Goal: Task Accomplishment & Management: Use online tool/utility

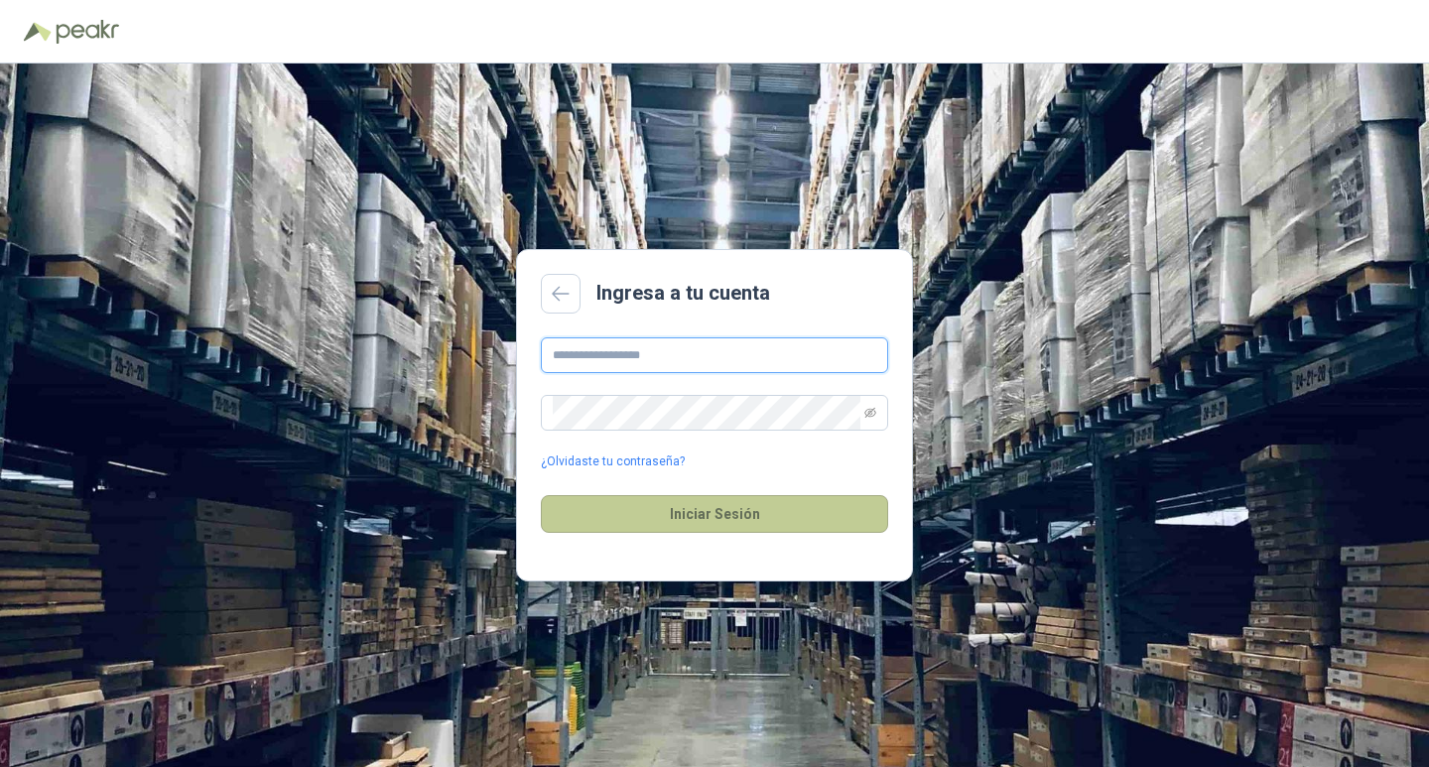
type input "**********"
click at [705, 515] on button "Iniciar Sesión" at bounding box center [714, 514] width 347 height 38
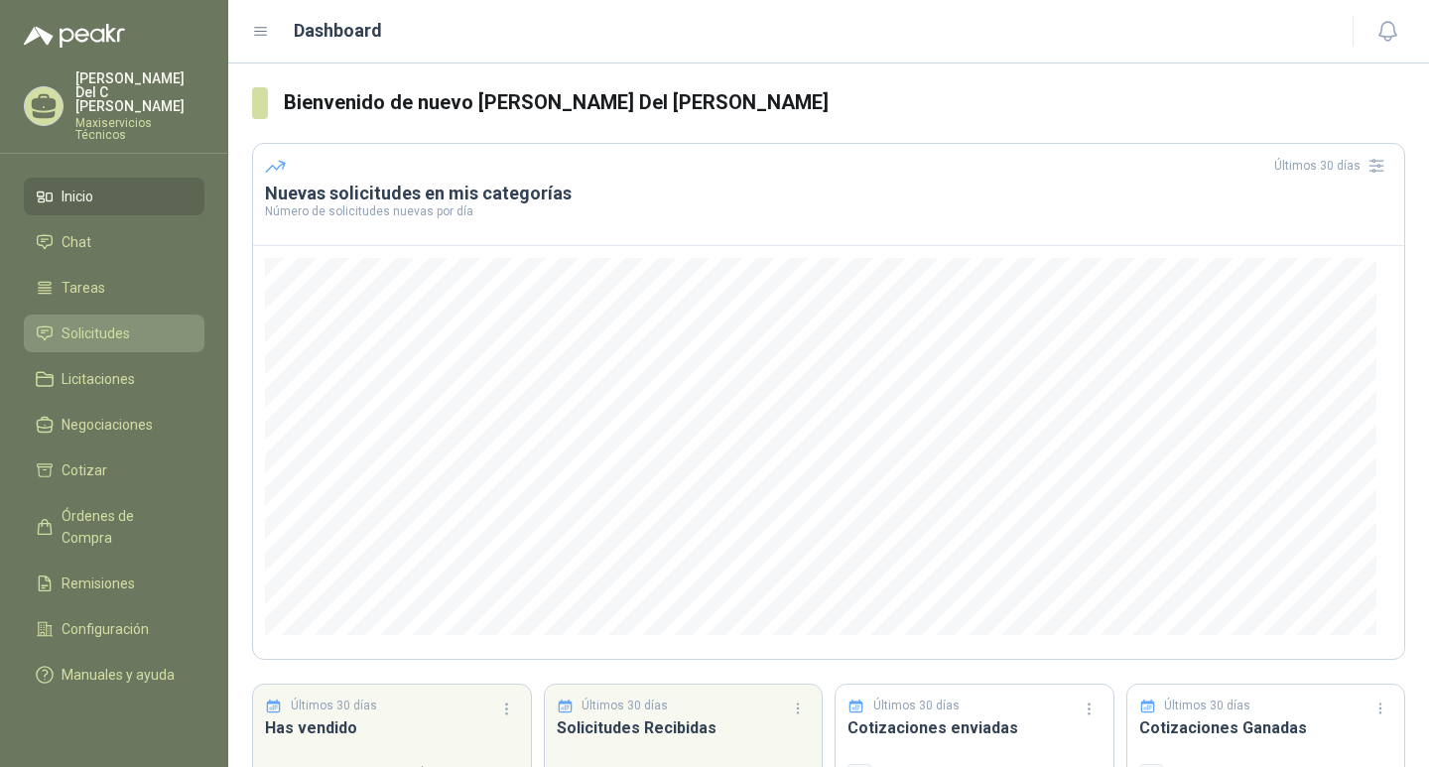
click at [117, 323] on span "Solicitudes" at bounding box center [96, 334] width 68 height 22
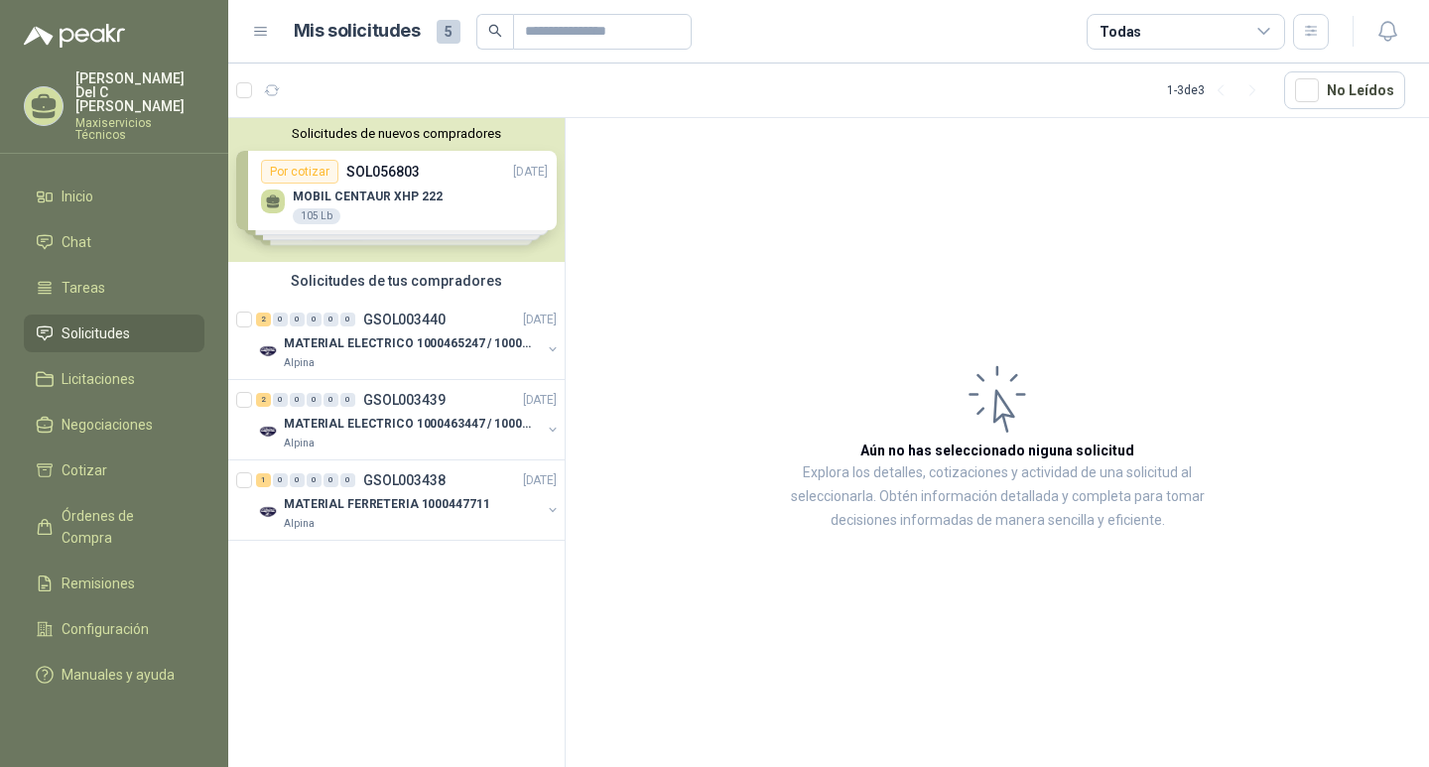
click at [509, 170] on div "Solicitudes de nuevos compradores Por cotizar SOL056803 [DATE] MOBIL CENTAUR XH…" at bounding box center [396, 190] width 336 height 144
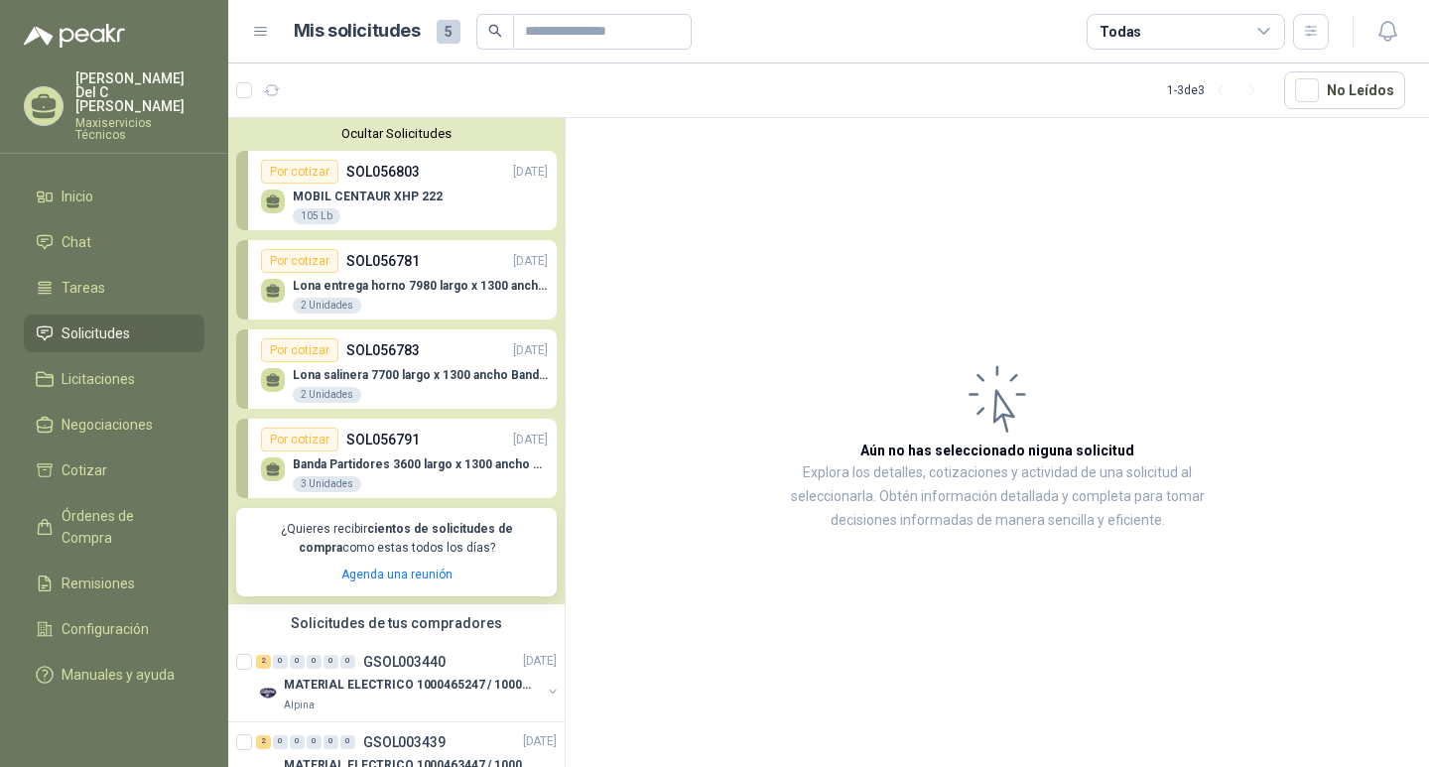
click at [455, 195] on div "MOBIL CENTAUR XHP 222 105 Lb" at bounding box center [404, 205] width 287 height 42
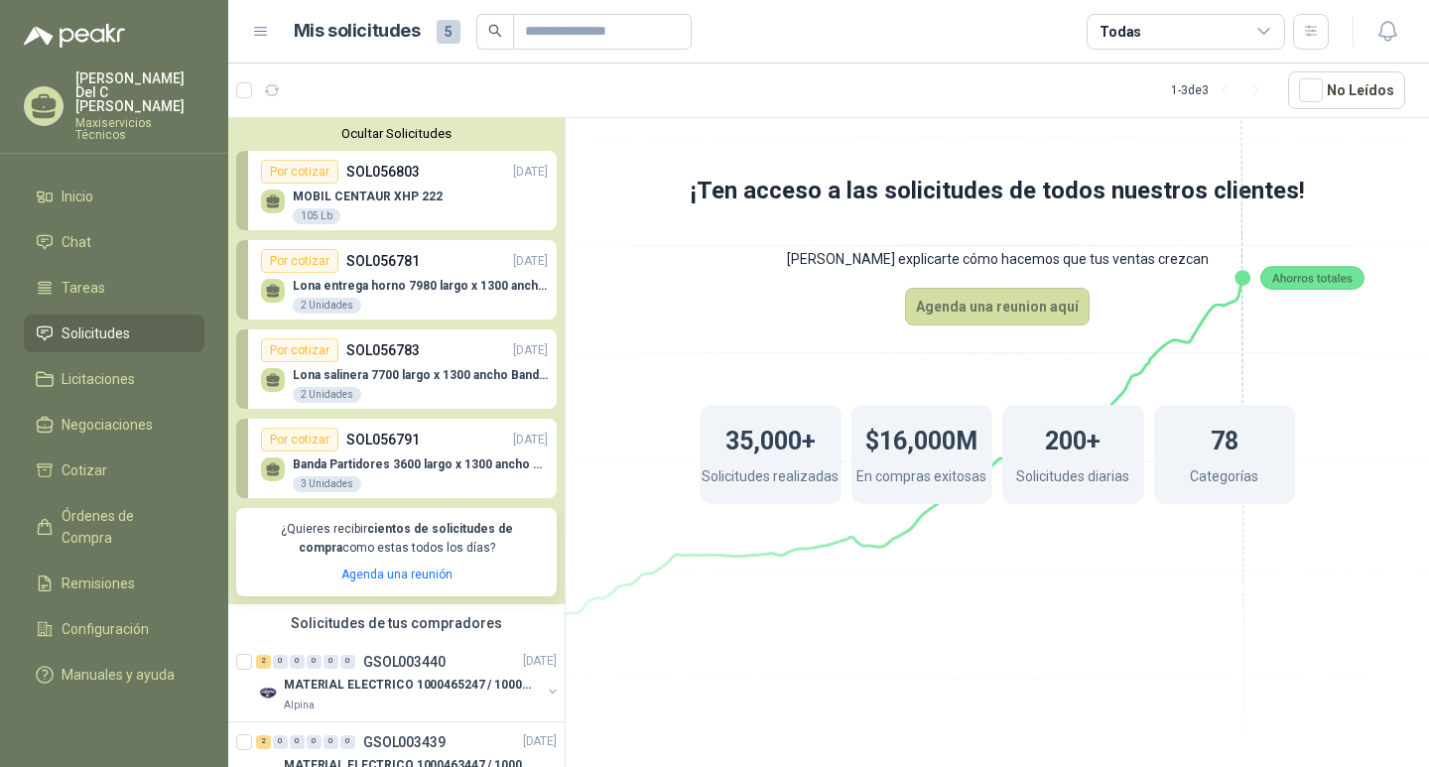
click at [383, 195] on p "MOBIL CENTAUR XHP 222" at bounding box center [368, 197] width 150 height 14
click at [343, 189] on div "MOBIL CENTAUR XHP 222 105 Lb" at bounding box center [404, 205] width 287 height 42
click at [267, 199] on icon at bounding box center [273, 202] width 17 height 17
click at [331, 198] on p "MOBIL CENTAUR XHP 222" at bounding box center [368, 197] width 150 height 14
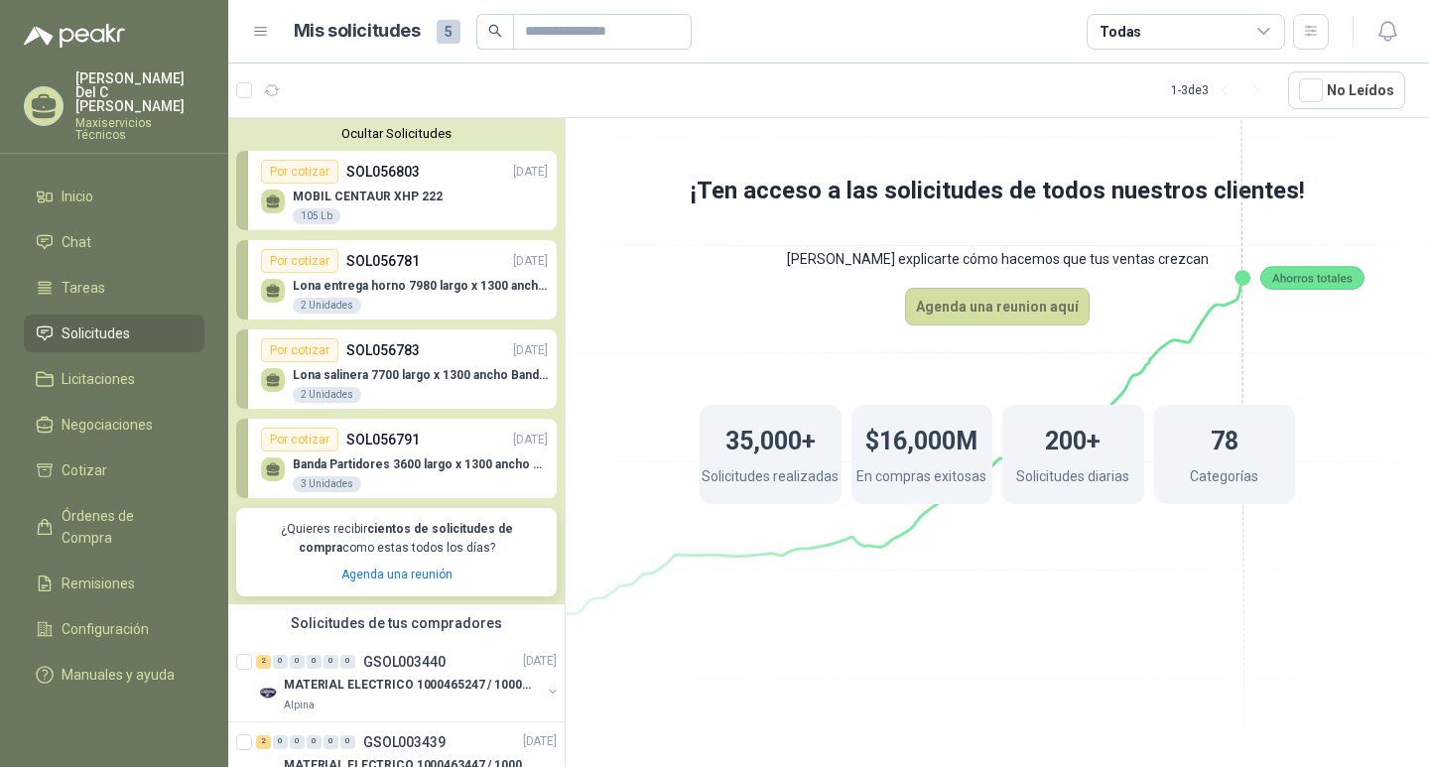
click at [394, 281] on p "Lona entrega horno 7980 largo x 1300 ancho Banda tipo wafer" at bounding box center [420, 286] width 255 height 14
click at [392, 459] on p "Banda Partidores 3600 largo x 1300 ancho BANDA DELGADA T10 (POLIURETANO)" at bounding box center [420, 465] width 255 height 14
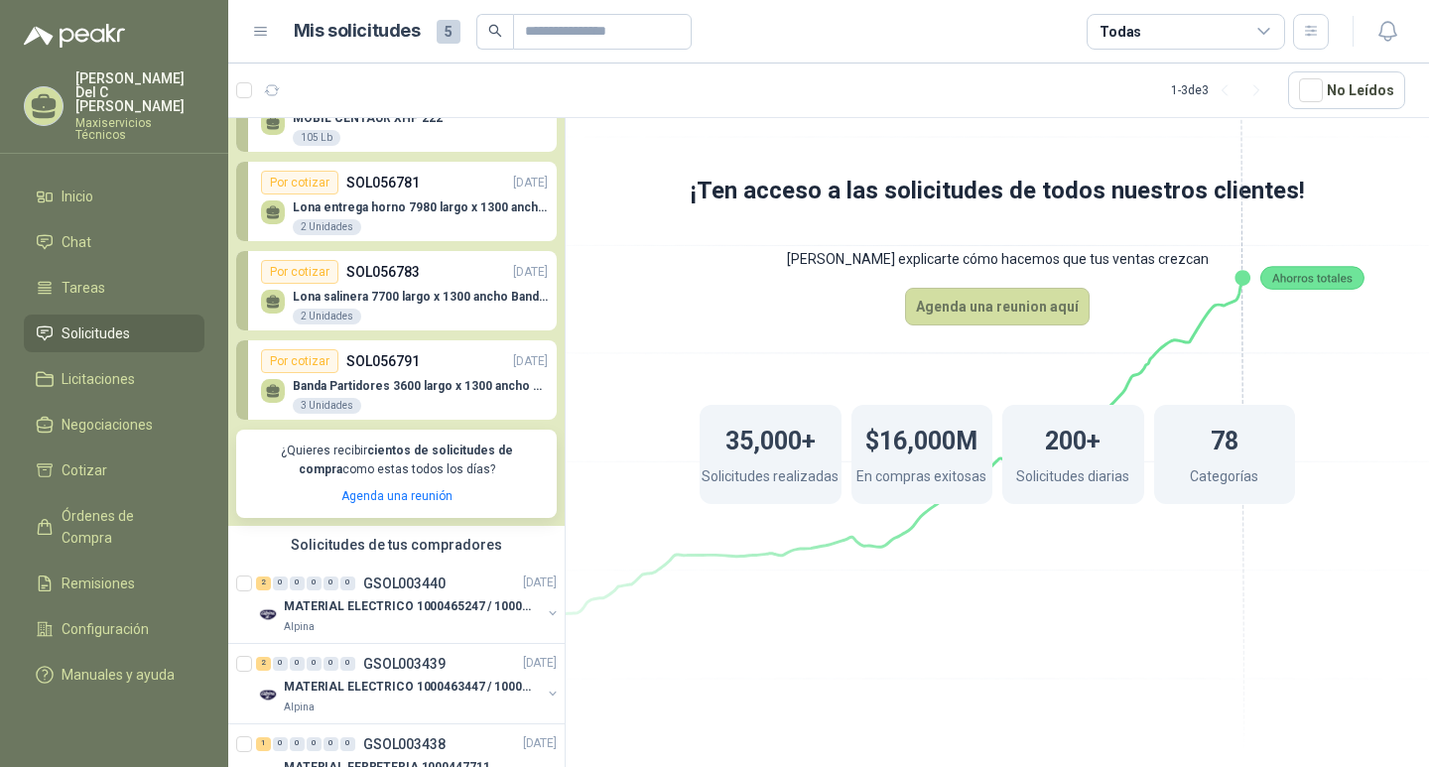
scroll to position [154, 0]
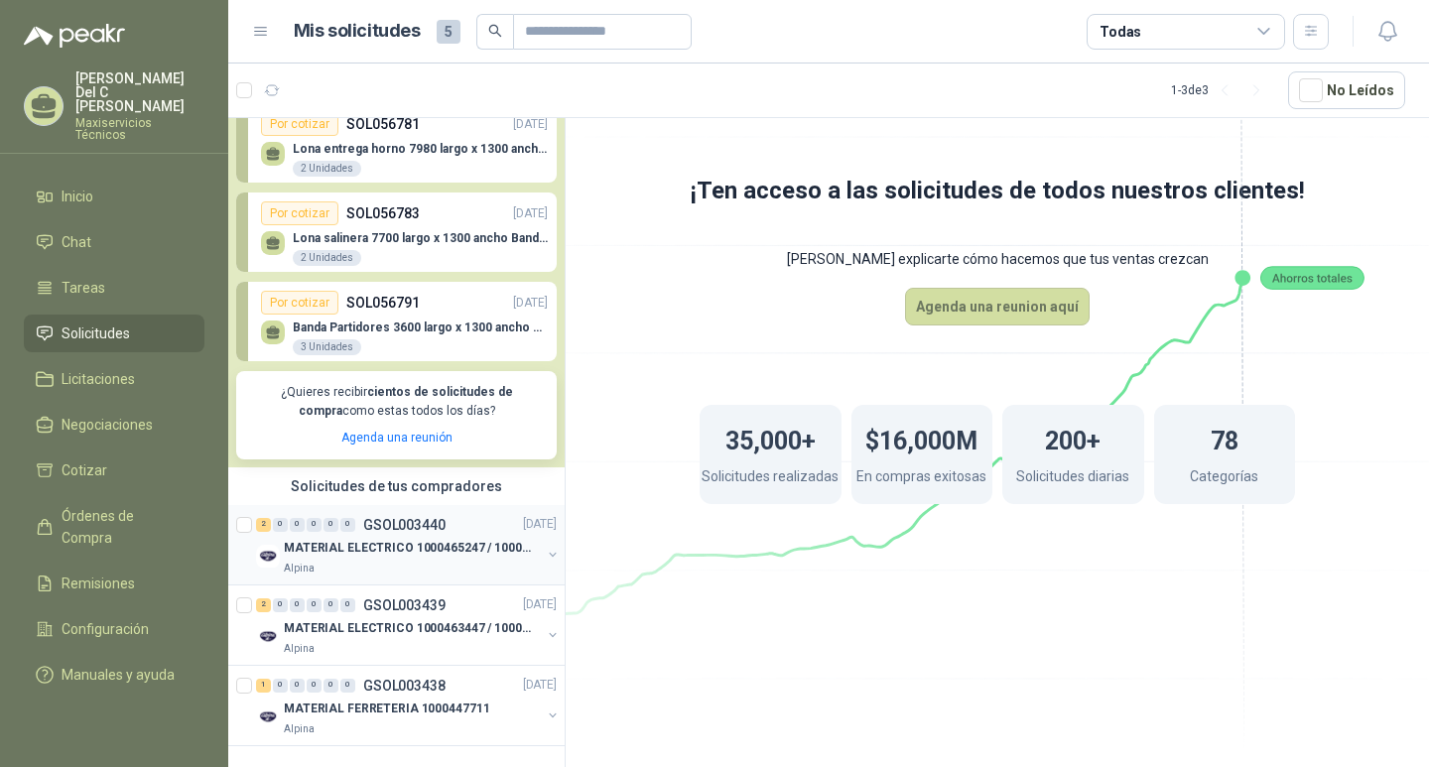
click at [399, 539] on p "MATERIAL ELECTRICO 1000465247 / 1000466995" at bounding box center [407, 548] width 247 height 19
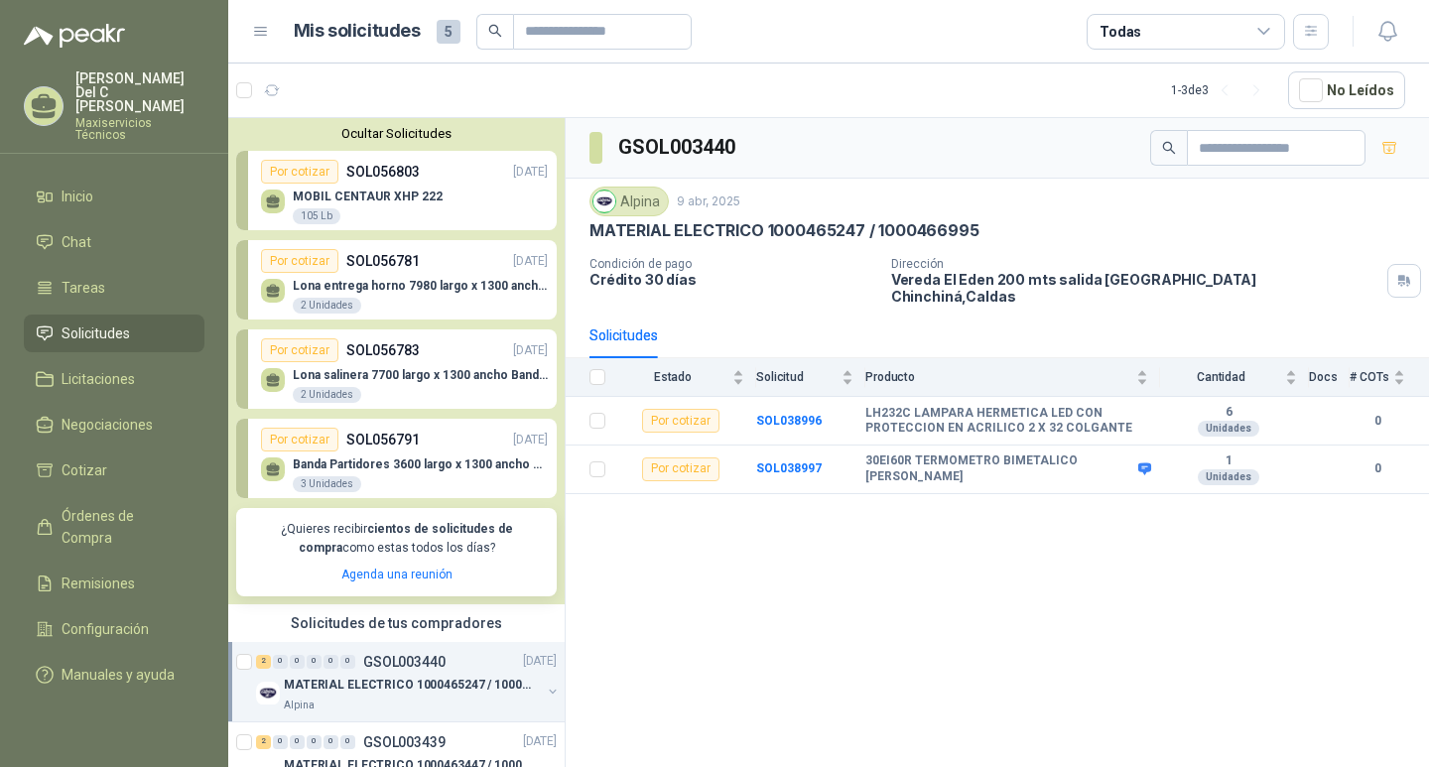
click at [363, 186] on div "MOBIL CENTAUR XHP 222 105 Lb" at bounding box center [404, 205] width 287 height 42
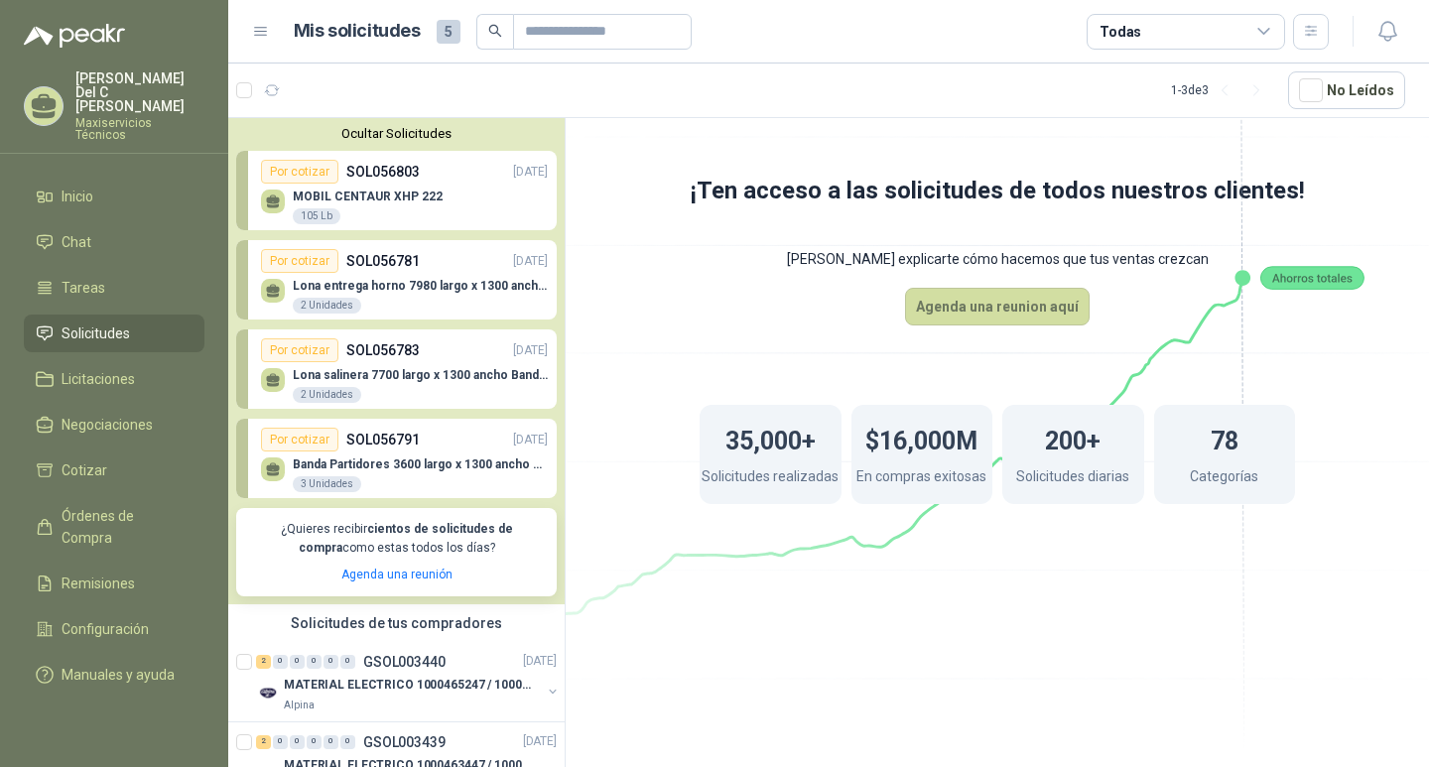
click at [295, 263] on div "Por cotizar" at bounding box center [299, 261] width 77 height 24
click at [423, 280] on p "Lona entrega horno 7980 largo x 1300 ancho Banda tipo wafer" at bounding box center [420, 286] width 255 height 14
click at [382, 188] on div "MOBIL CENTAUR XHP 222 105 Lb" at bounding box center [404, 205] width 287 height 42
click at [90, 186] on span "Inicio" at bounding box center [78, 197] width 32 height 22
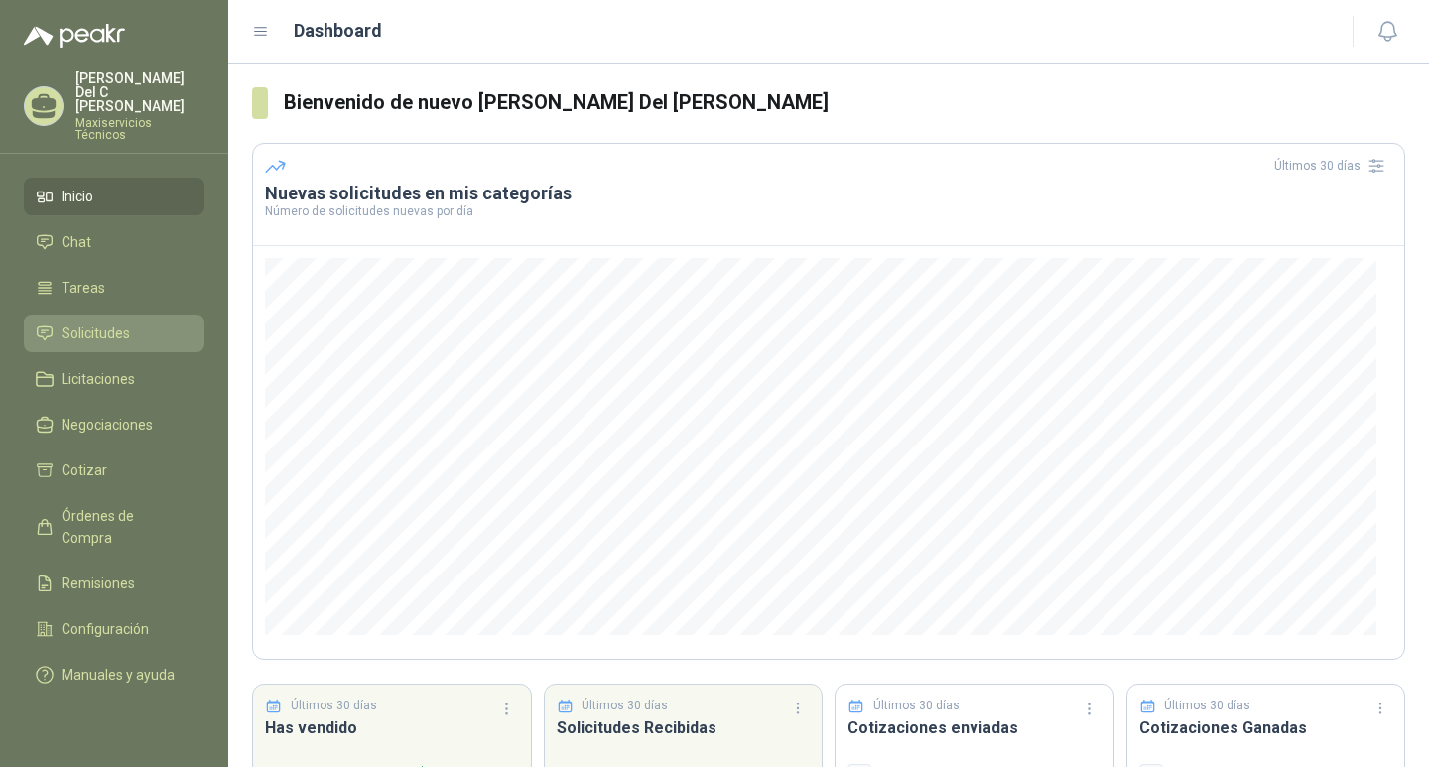
click at [117, 323] on span "Solicitudes" at bounding box center [96, 334] width 68 height 22
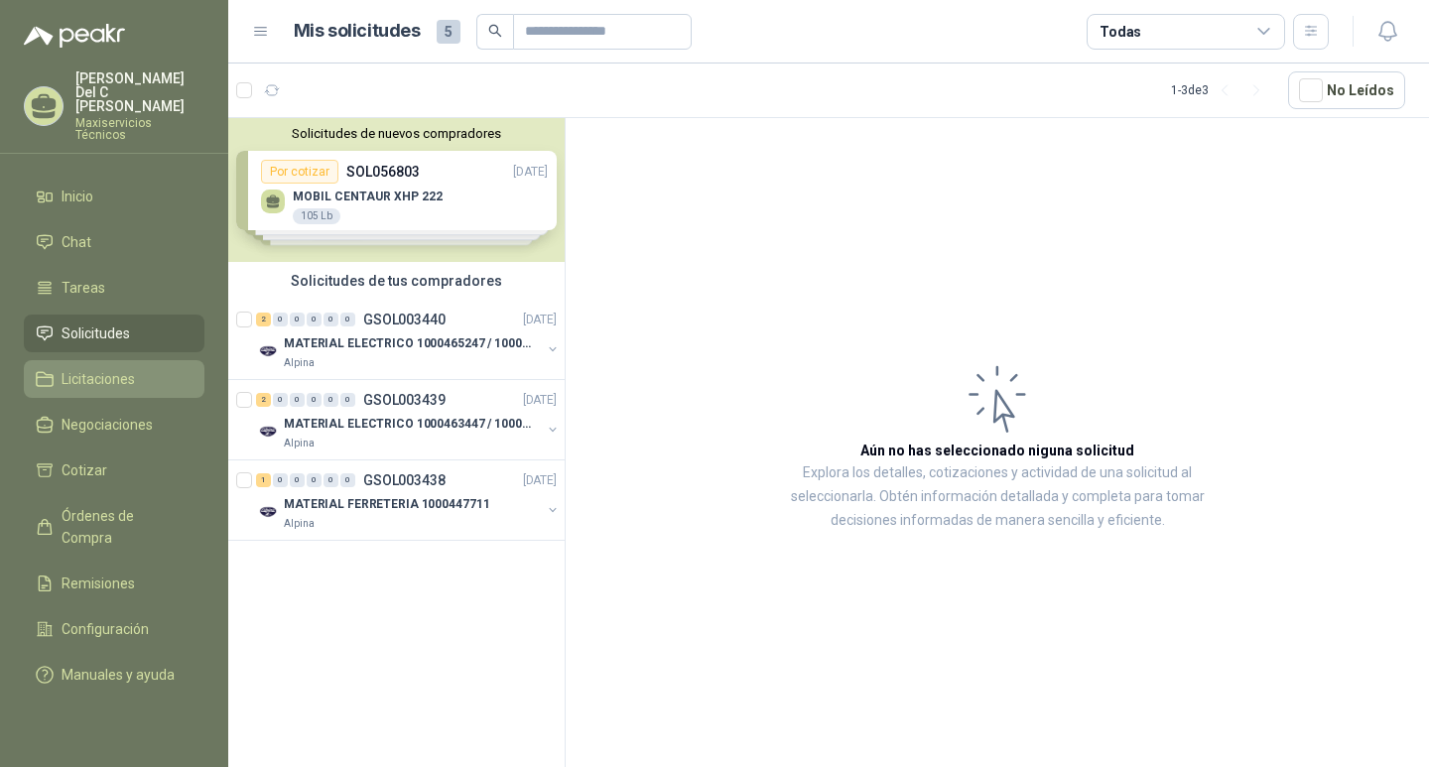
click at [111, 368] on span "Licitaciones" at bounding box center [98, 379] width 73 height 22
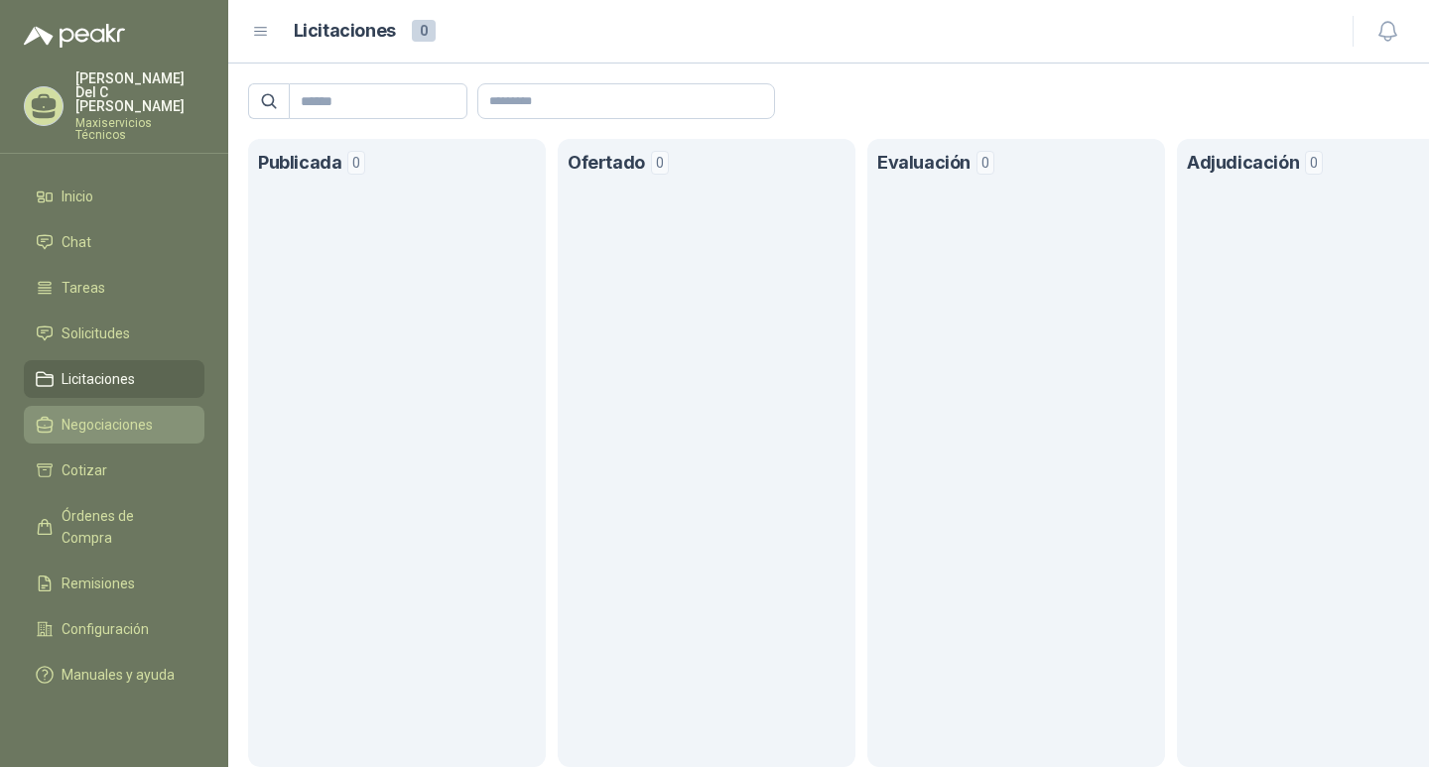
click at [95, 414] on span "Negociaciones" at bounding box center [107, 425] width 91 height 22
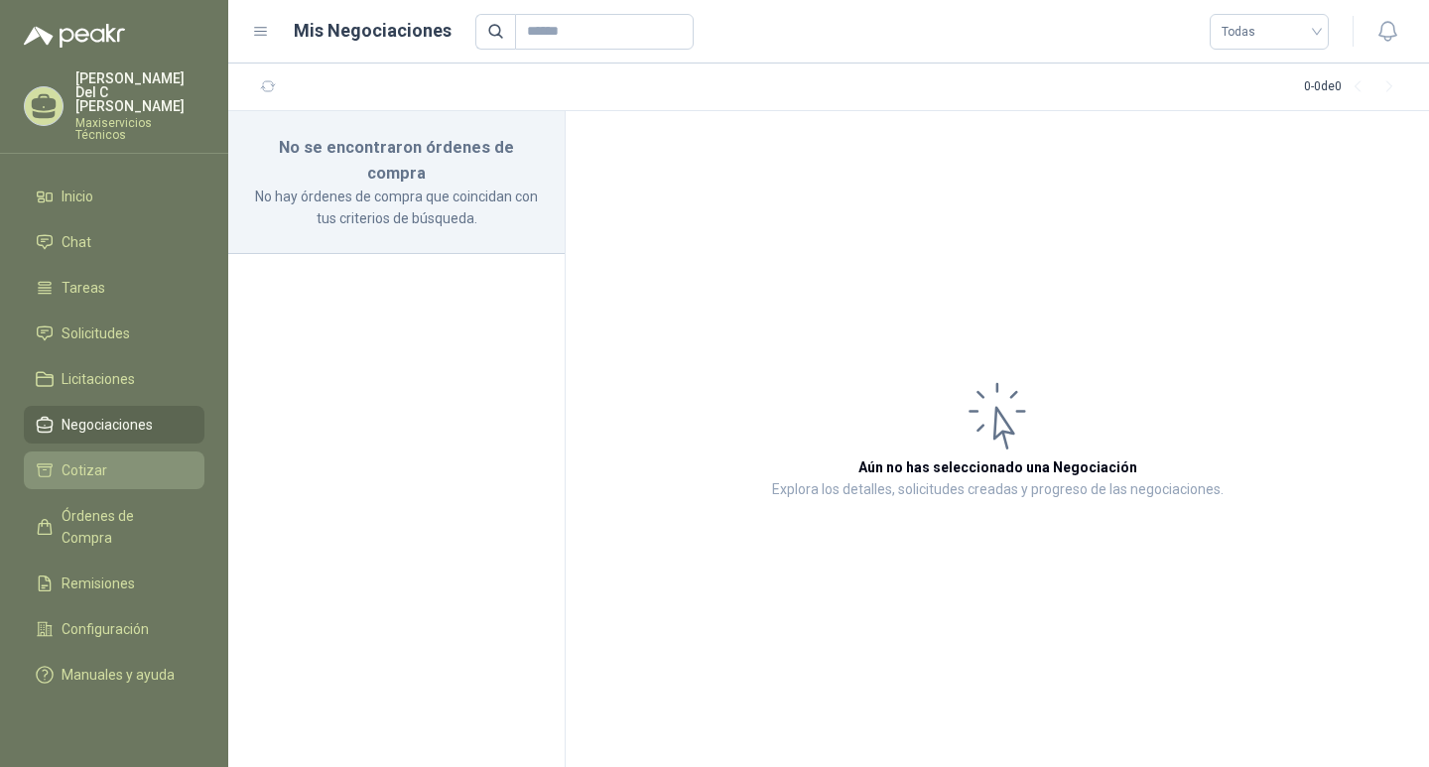
click at [86, 460] on span "Cotizar" at bounding box center [85, 471] width 46 height 22
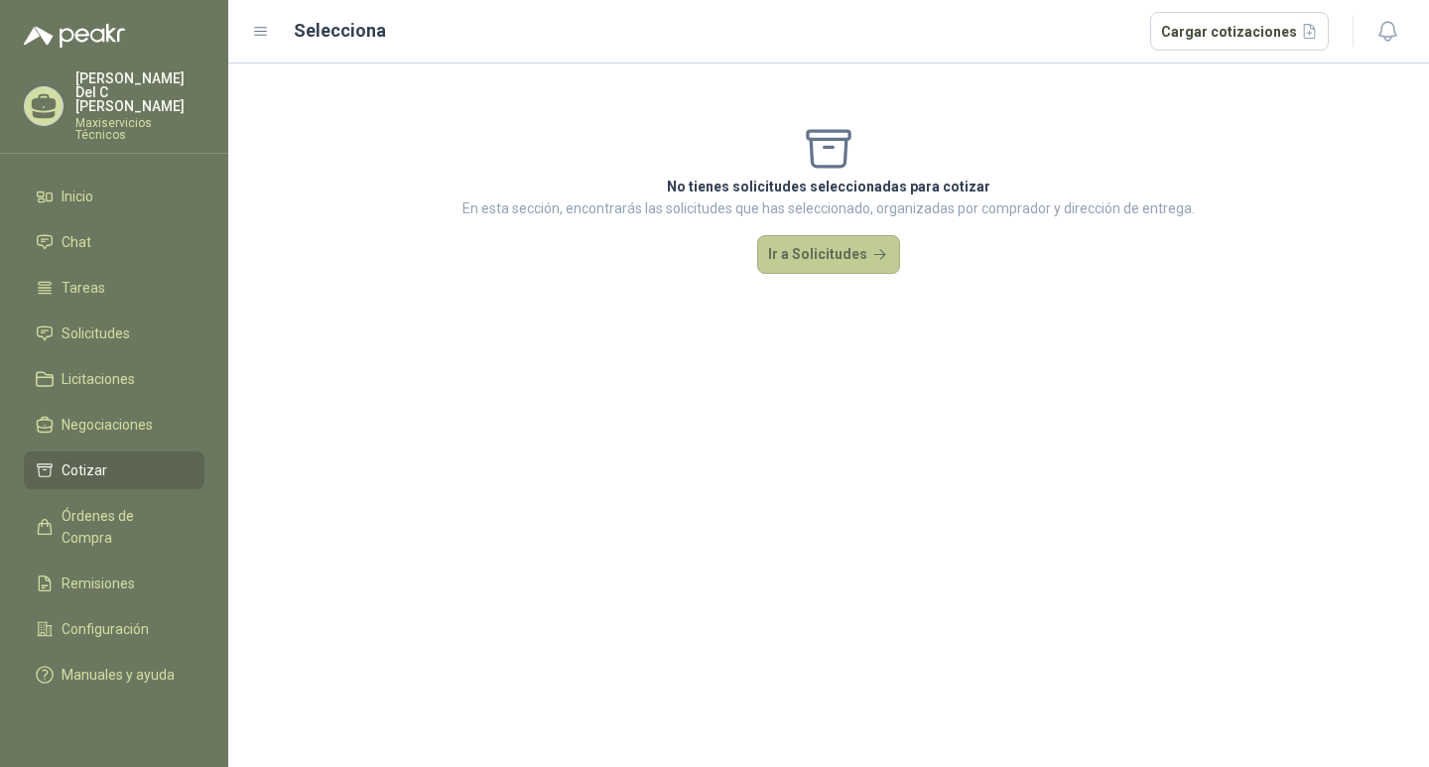
click at [822, 252] on button "Ir a Solicitudes" at bounding box center [828, 255] width 143 height 40
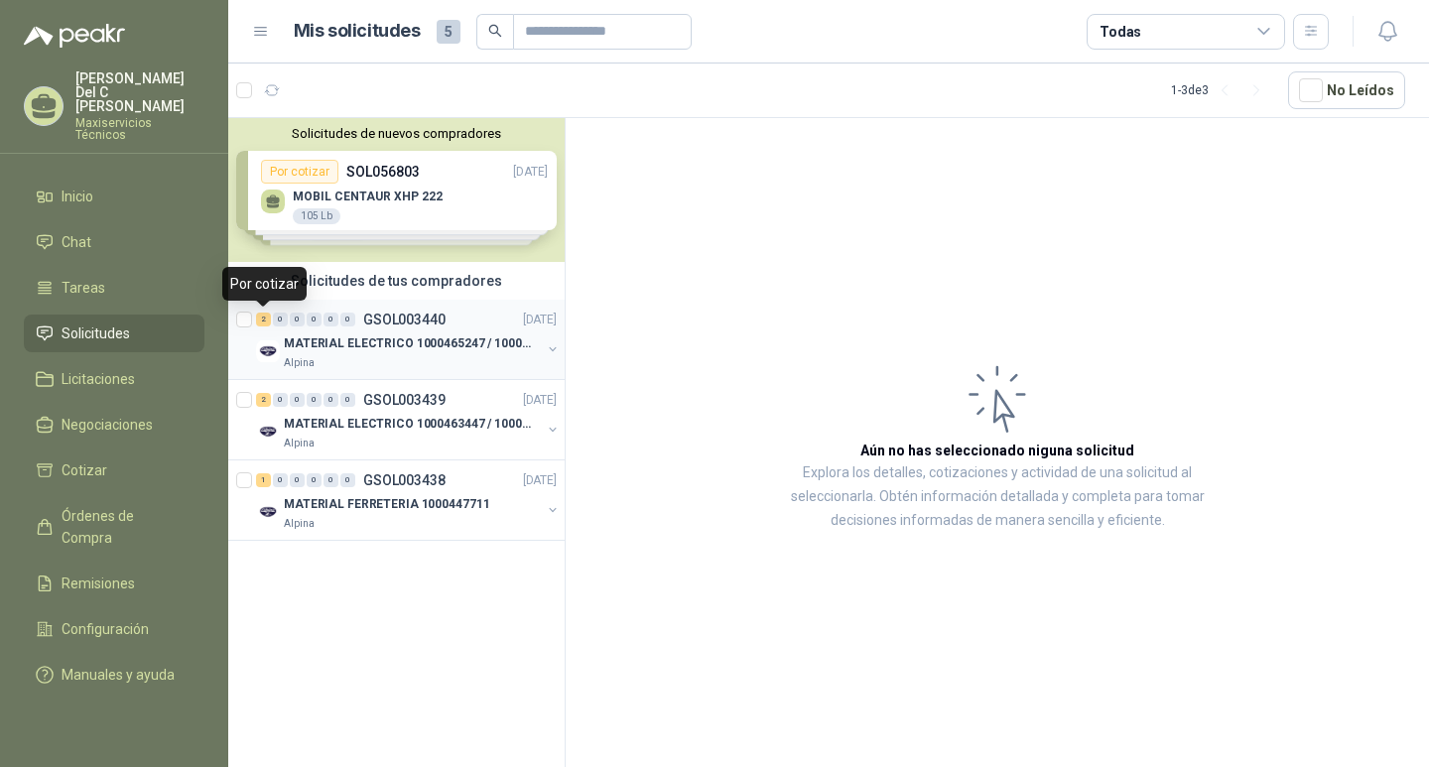
click at [261, 317] on div "2" at bounding box center [263, 320] width 15 height 14
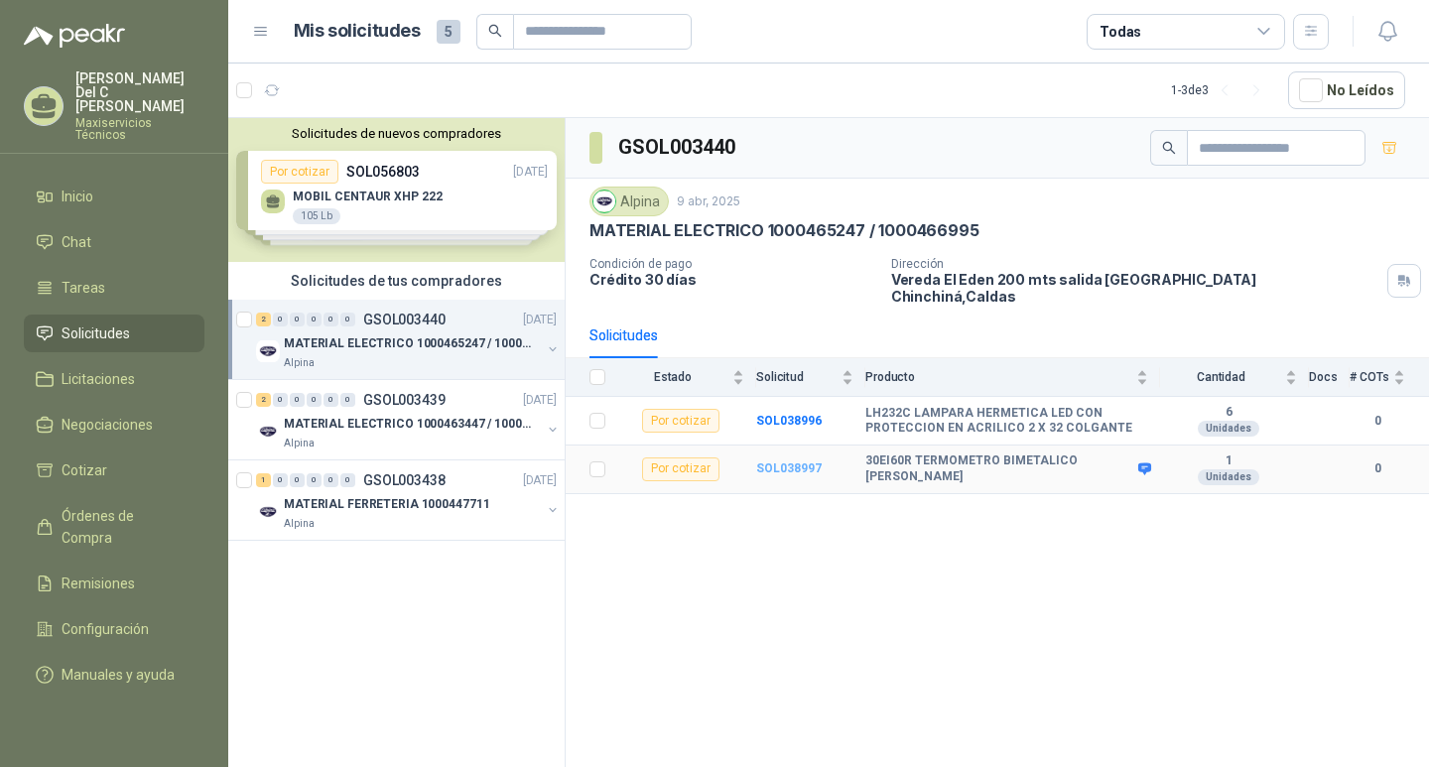
click at [784, 462] on b "SOL038997" at bounding box center [789, 469] width 66 height 14
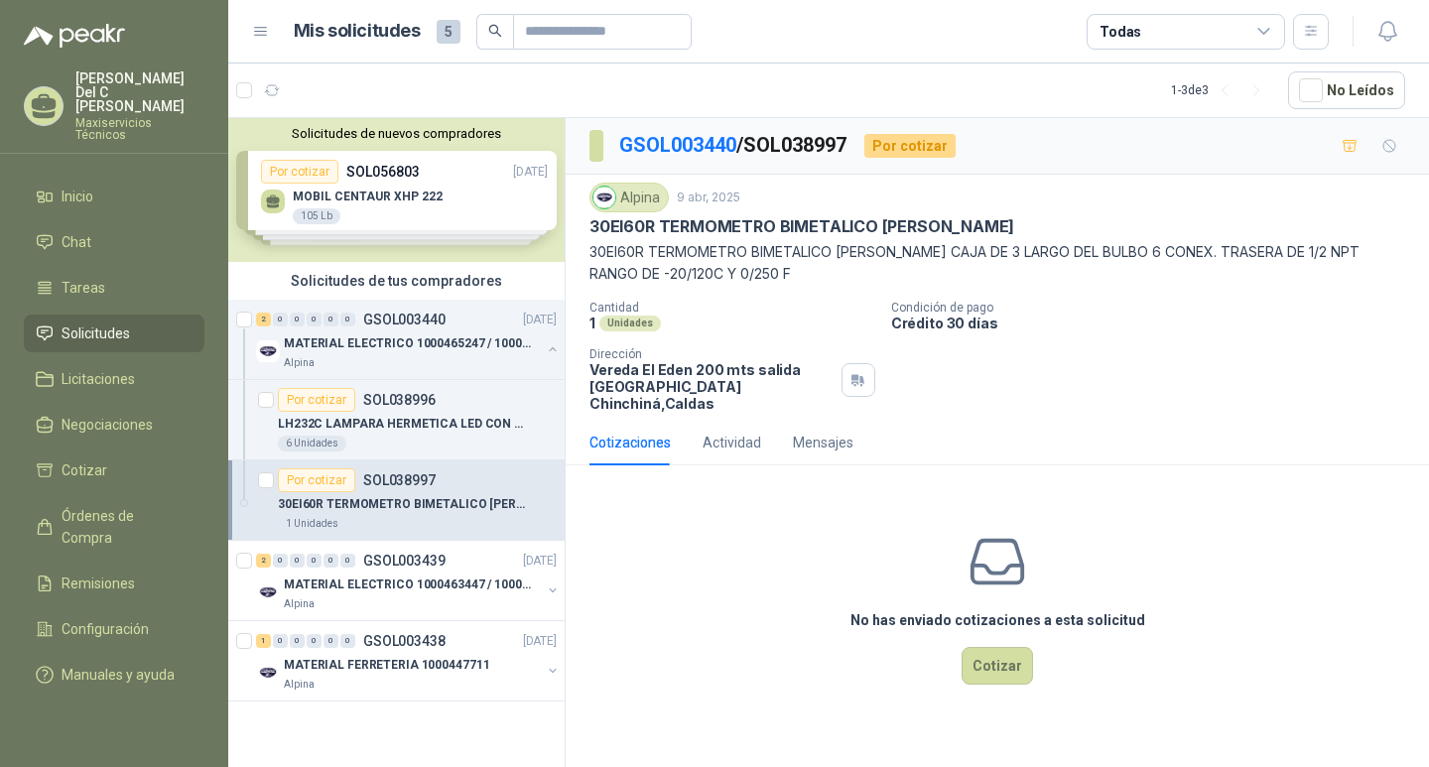
drag, startPoint x: 594, startPoint y: 254, endPoint x: 817, endPoint y: 275, distance: 224.3
click at [817, 275] on p "30EI60R TERMOMETRO BIMETALICO [PERSON_NAME] CAJA DE 3 LARGO DEL BULBO 6 CONEX. …" at bounding box center [998, 263] width 816 height 44
copy p "30EI60R TERMOMETRO BIMETALICO [PERSON_NAME] CAJA DE 3 LARGO DEL BULBO 6 CONEX. …"
